Goal: Register for event/course

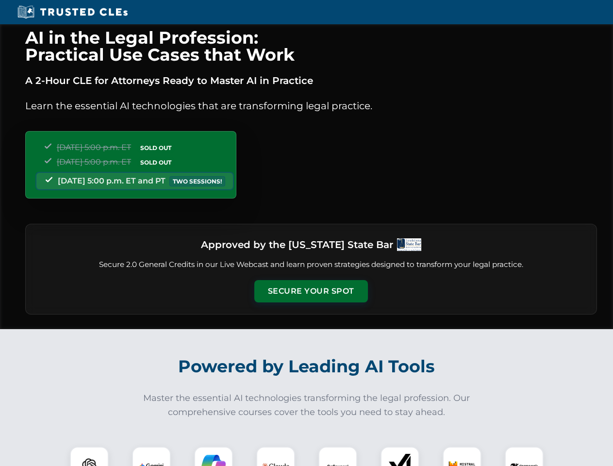
click at [311, 291] on button "Secure Your Spot" at bounding box center [311, 291] width 114 height 22
click at [89, 456] on img at bounding box center [89, 466] width 28 height 28
click at [151, 456] on img at bounding box center [151, 466] width 24 height 24
click at [214, 456] on img at bounding box center [213, 466] width 24 height 24
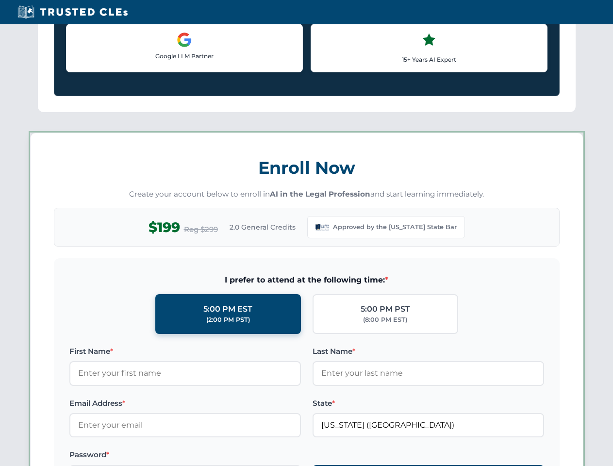
click at [276, 456] on label "Password *" at bounding box center [185, 455] width 232 height 12
